Goal: Task Accomplishment & Management: Manage account settings

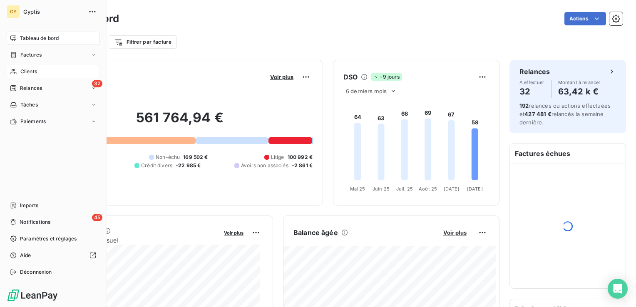
click at [29, 70] on span "Clients" at bounding box center [28, 71] width 17 height 7
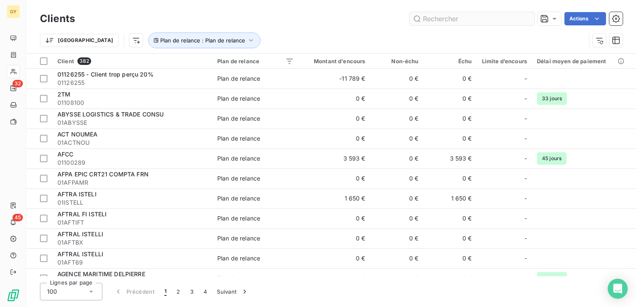
click at [442, 25] on input "text" at bounding box center [471, 18] width 125 height 13
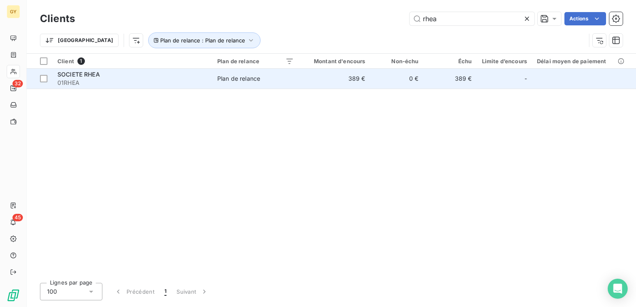
type input "rhea"
click at [369, 79] on td "389 €" at bounding box center [335, 79] width 72 height 20
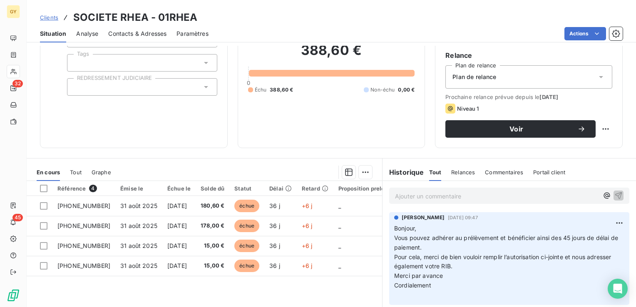
scroll to position [83, 0]
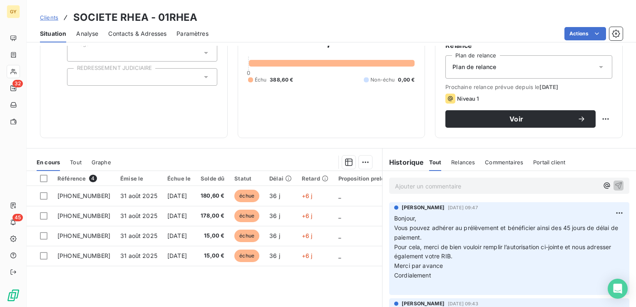
click at [433, 187] on p "Ajouter un commentaire ﻿" at bounding box center [496, 186] width 203 height 10
click at [615, 184] on icon "button" at bounding box center [618, 185] width 7 height 7
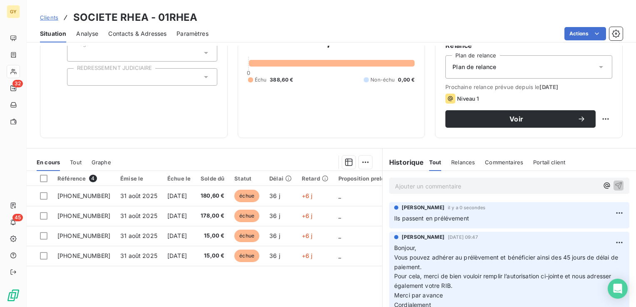
click at [599, 66] on icon at bounding box center [601, 67] width 4 height 2
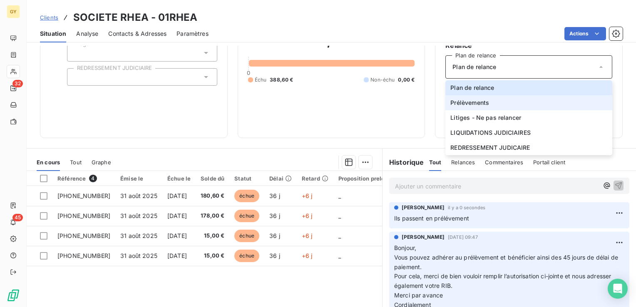
click at [505, 103] on li "Prélèvements" at bounding box center [528, 102] width 167 height 15
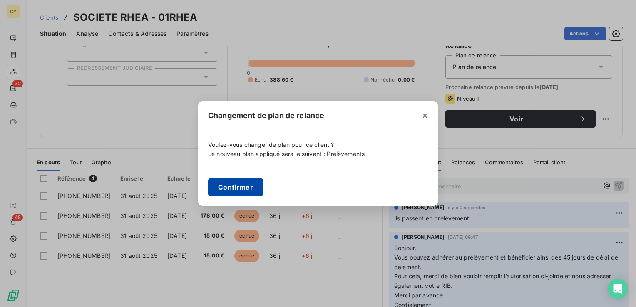
click at [220, 188] on button "Confirmer" at bounding box center [235, 187] width 55 height 17
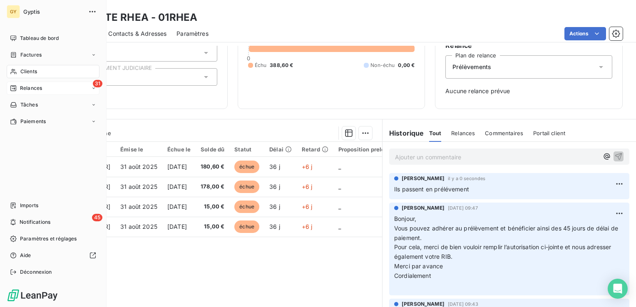
click at [40, 92] on div "31 Relances" at bounding box center [53, 88] width 93 height 13
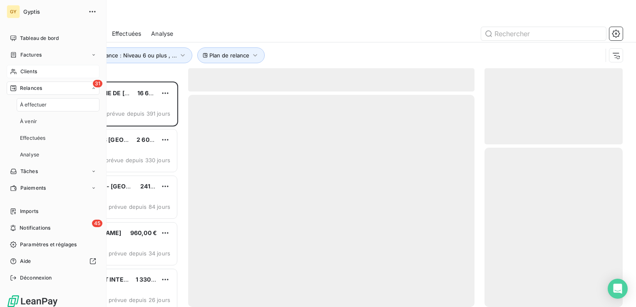
scroll to position [219, 131]
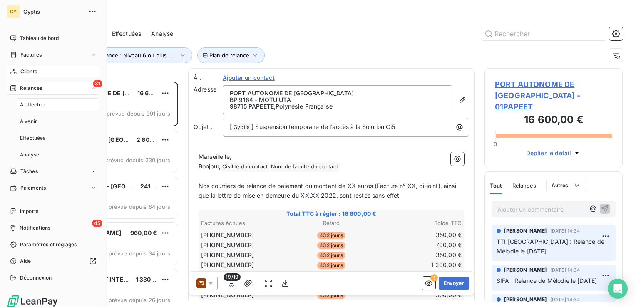
click at [40, 91] on span "Relances" at bounding box center [31, 87] width 22 height 7
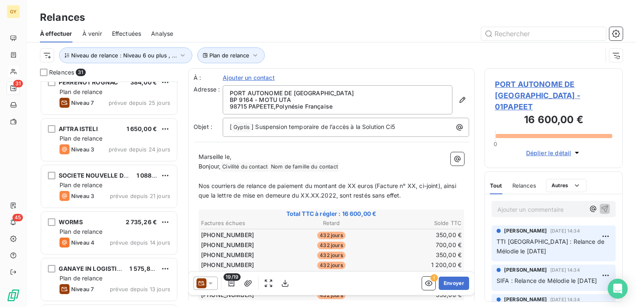
scroll to position [221, 0]
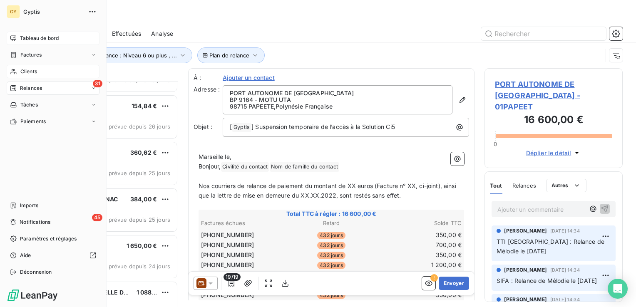
click at [17, 39] on div "Tableau de bord" at bounding box center [53, 38] width 93 height 13
